Goal: Task Accomplishment & Management: Manage account settings

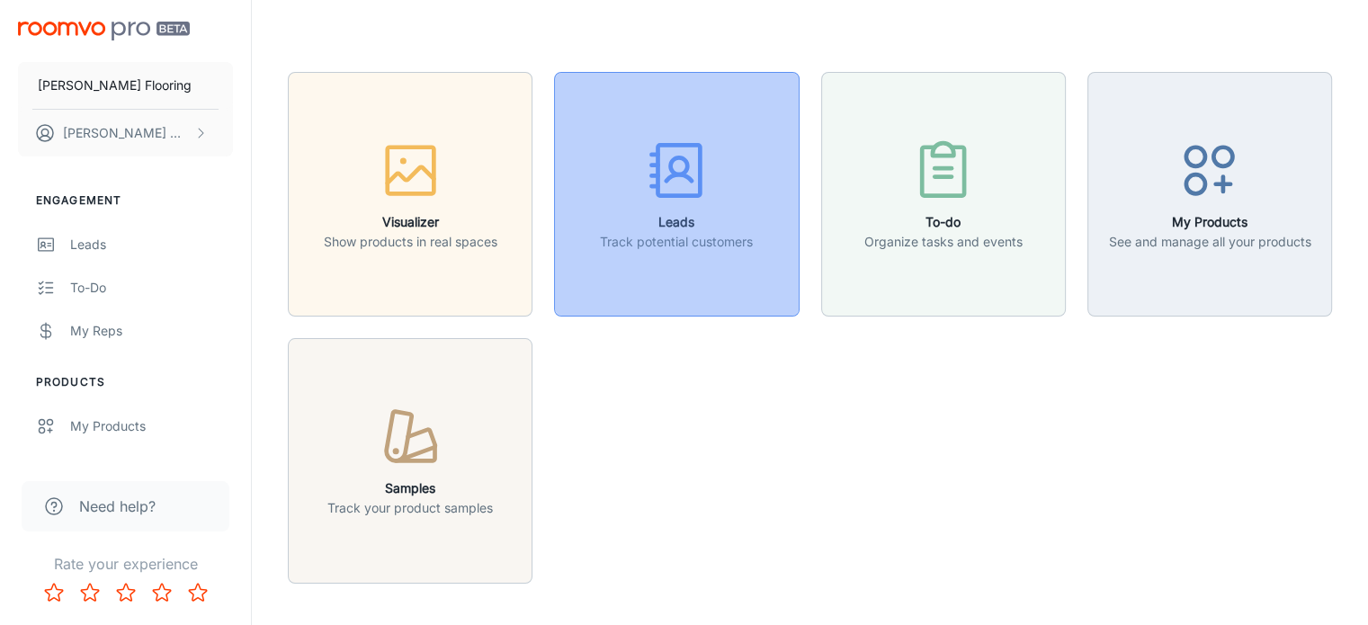
click at [693, 160] on icon "button" at bounding box center [676, 170] width 67 height 67
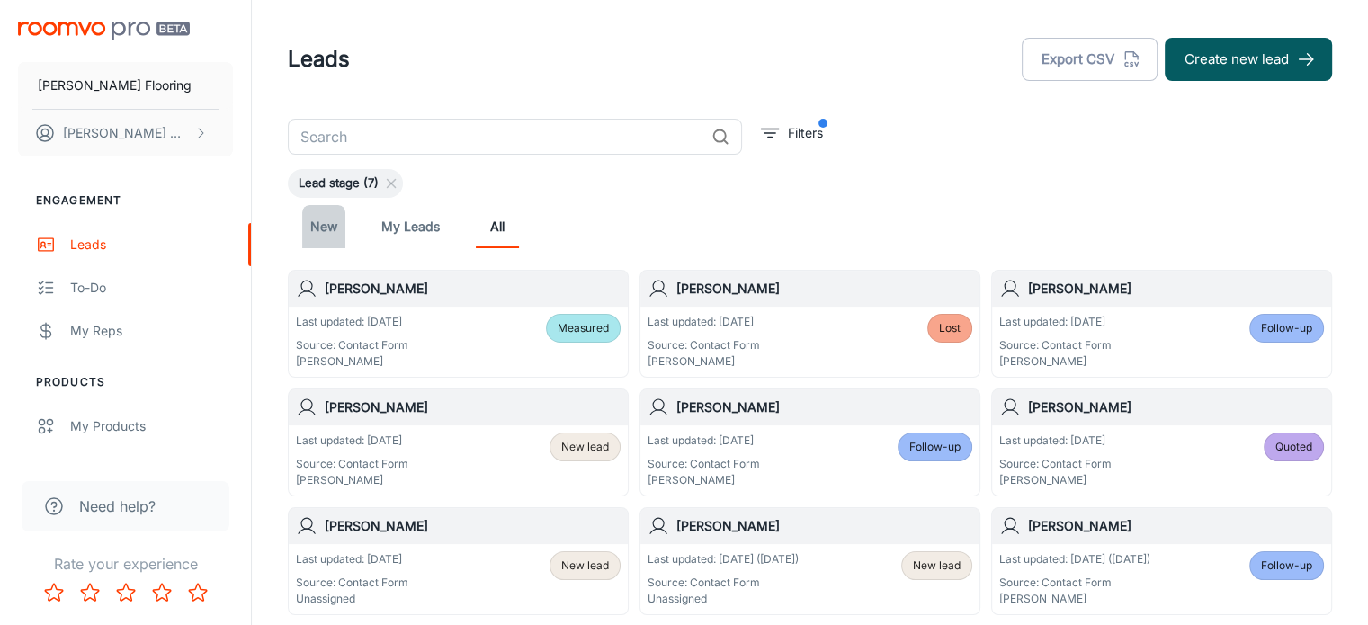
click at [320, 225] on link "New" at bounding box center [323, 226] width 43 height 43
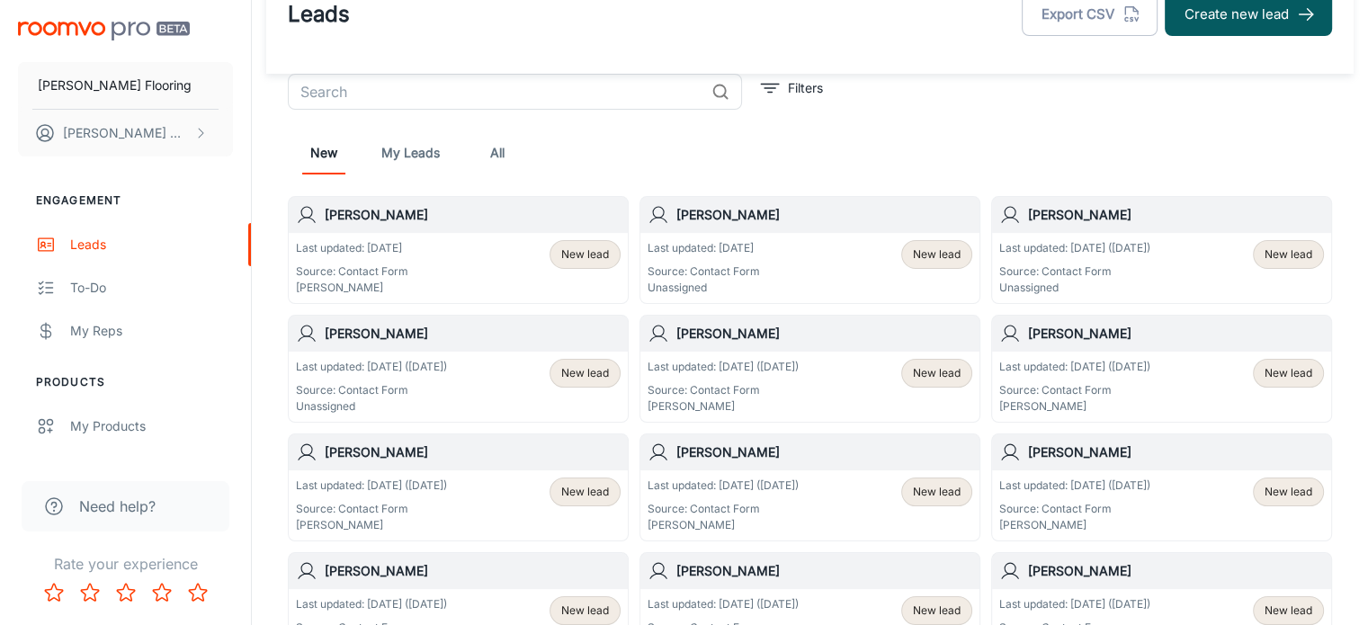
scroll to position [47, 0]
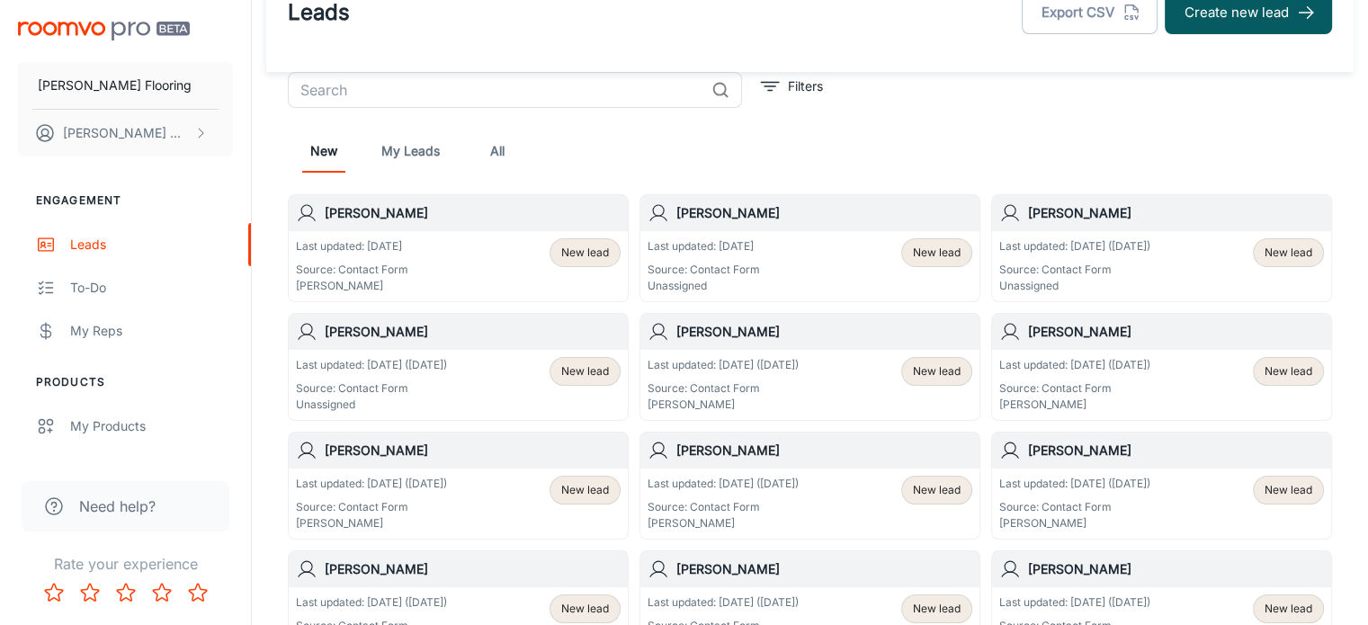
click at [423, 342] on div "[PERSON_NAME]" at bounding box center [458, 332] width 339 height 36
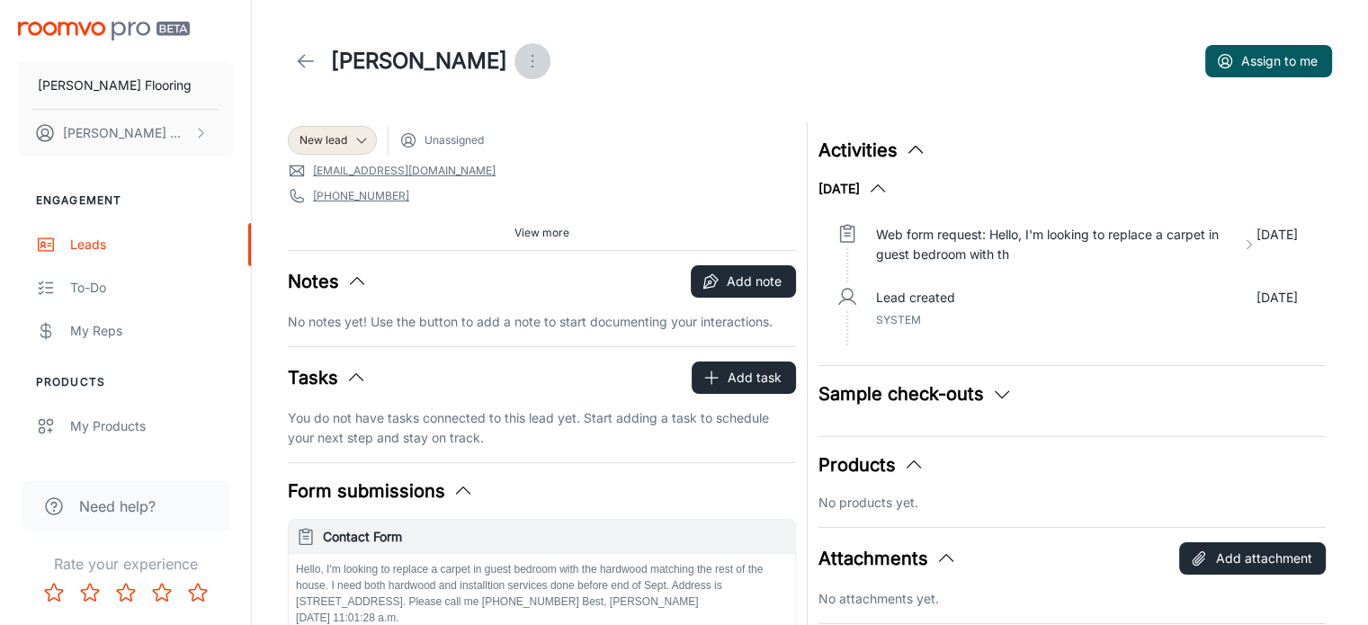
click at [522, 62] on icon "Open menu" at bounding box center [533, 61] width 22 height 22
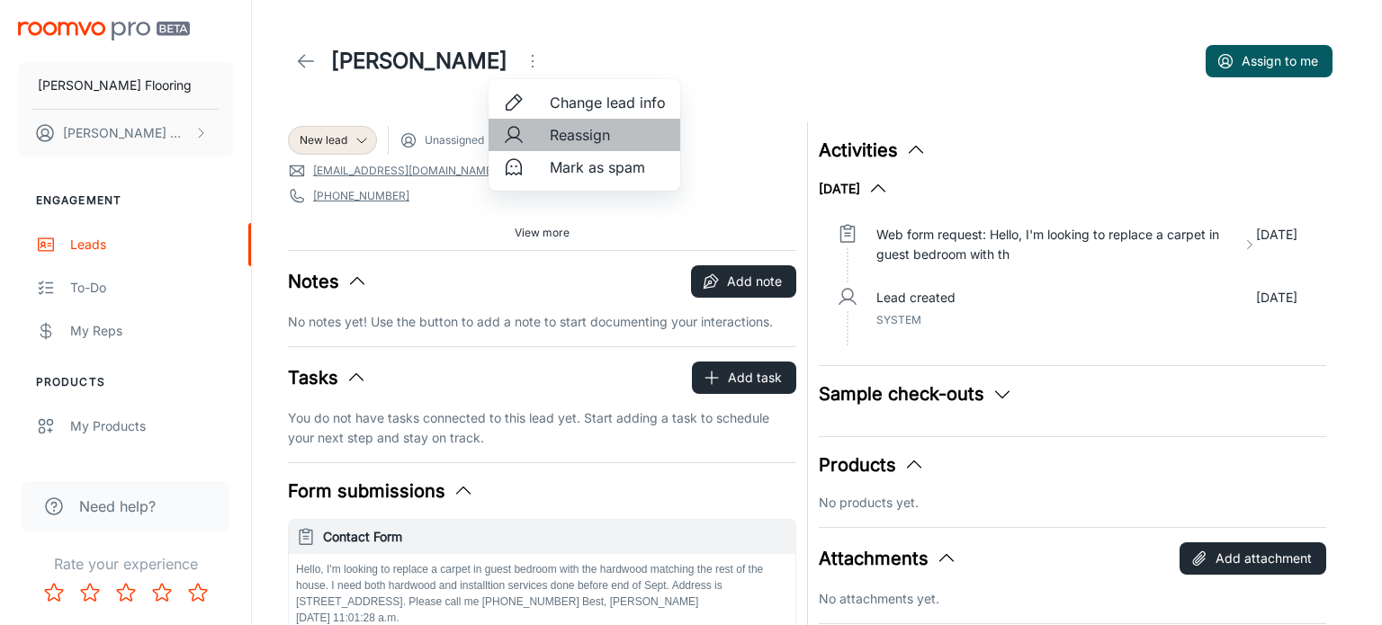
click at [579, 138] on span "Reassign" at bounding box center [608, 135] width 116 height 22
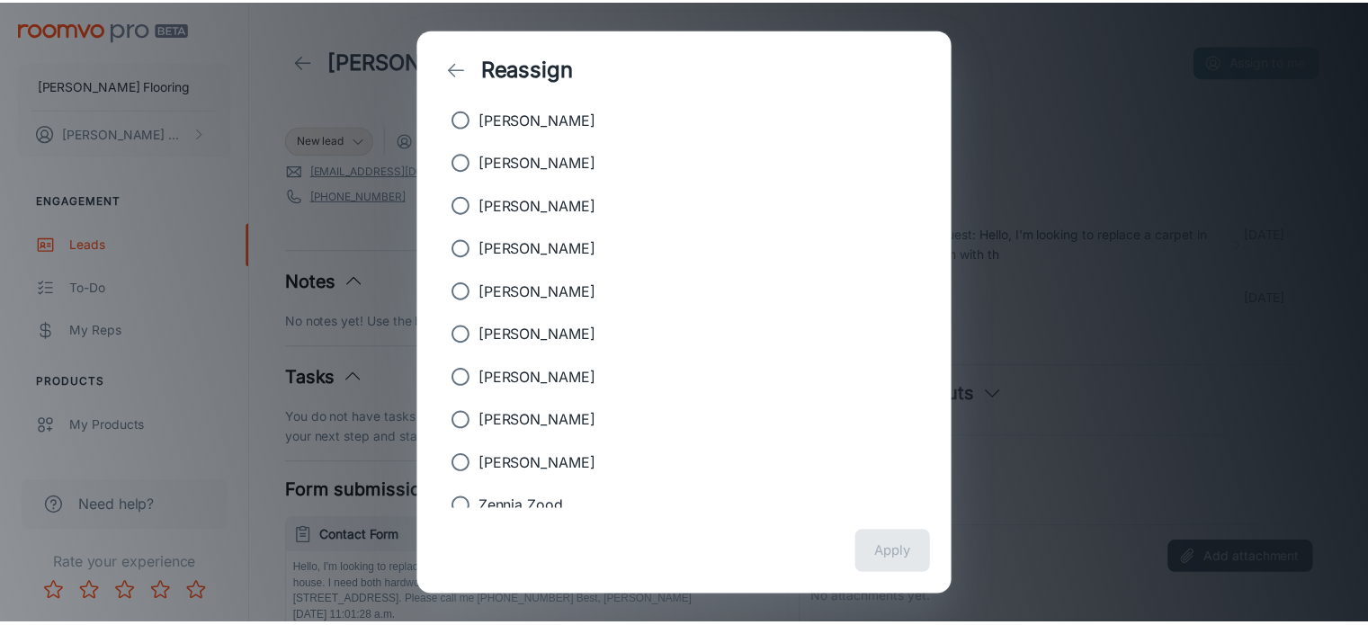
scroll to position [394, 0]
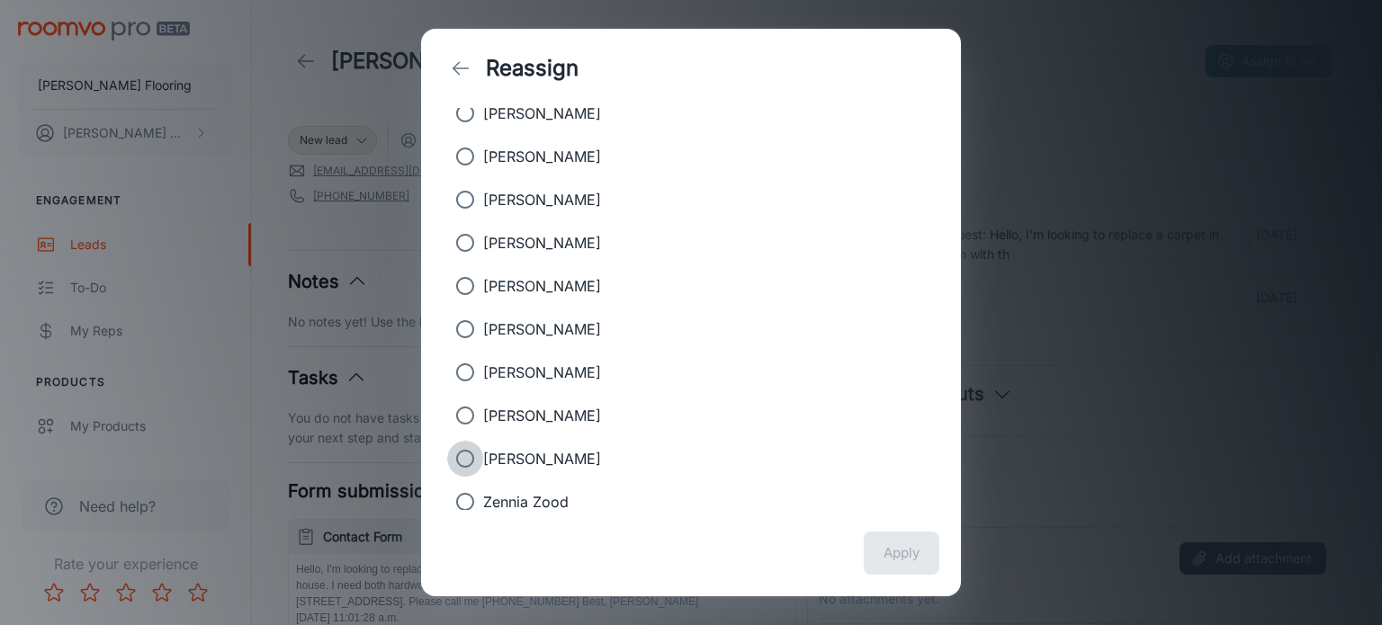
click at [461, 456] on input "[PERSON_NAME]" at bounding box center [465, 459] width 36 height 36
radio input "true"
click at [915, 557] on button "Apply" at bounding box center [902, 553] width 76 height 43
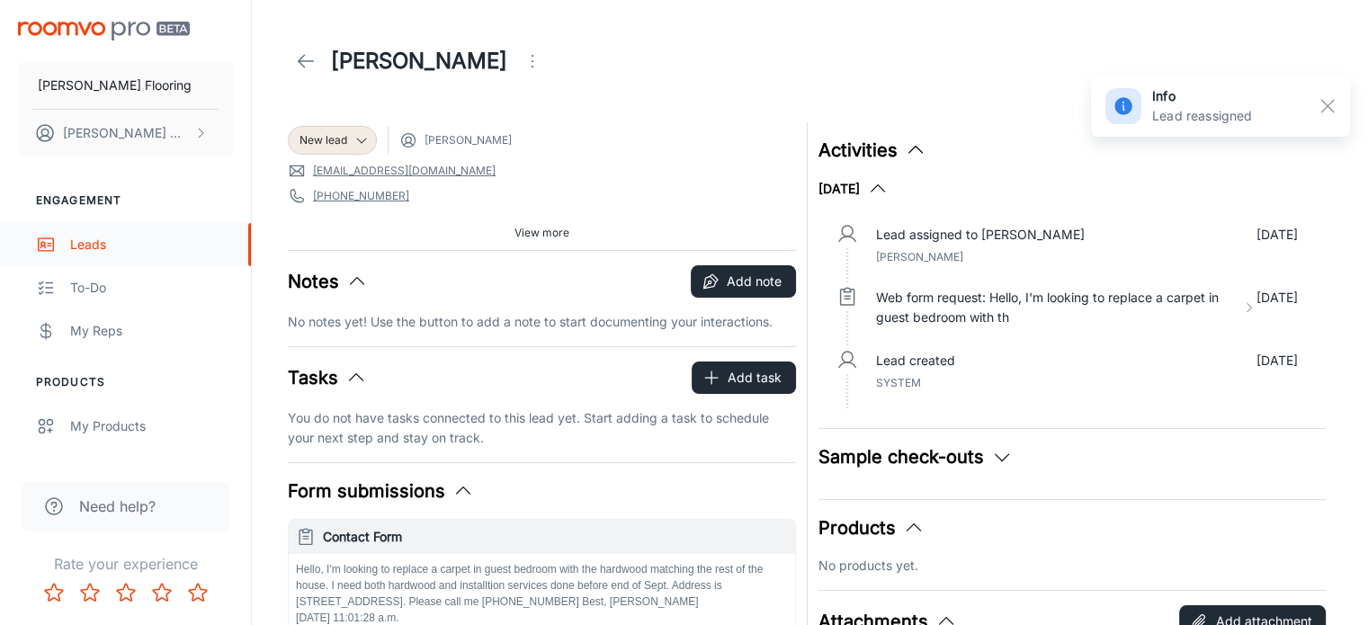
click at [83, 245] on div "Leads" at bounding box center [151, 245] width 163 height 20
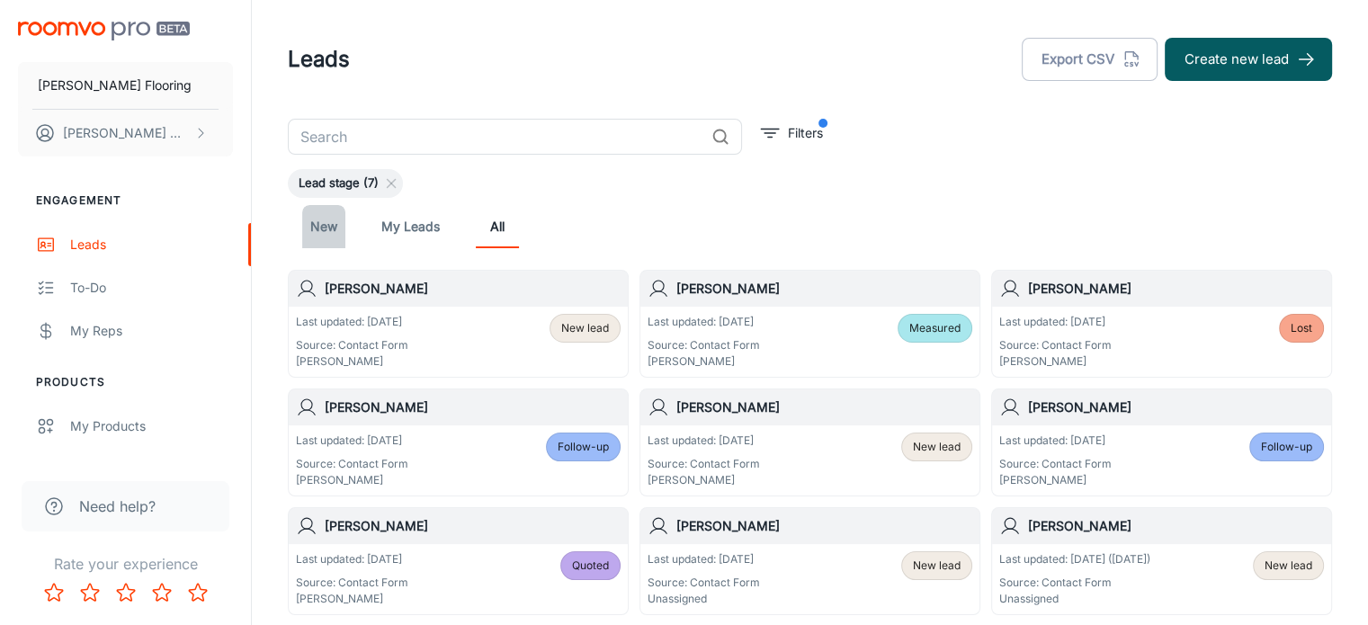
click at [323, 233] on link "New" at bounding box center [323, 226] width 43 height 43
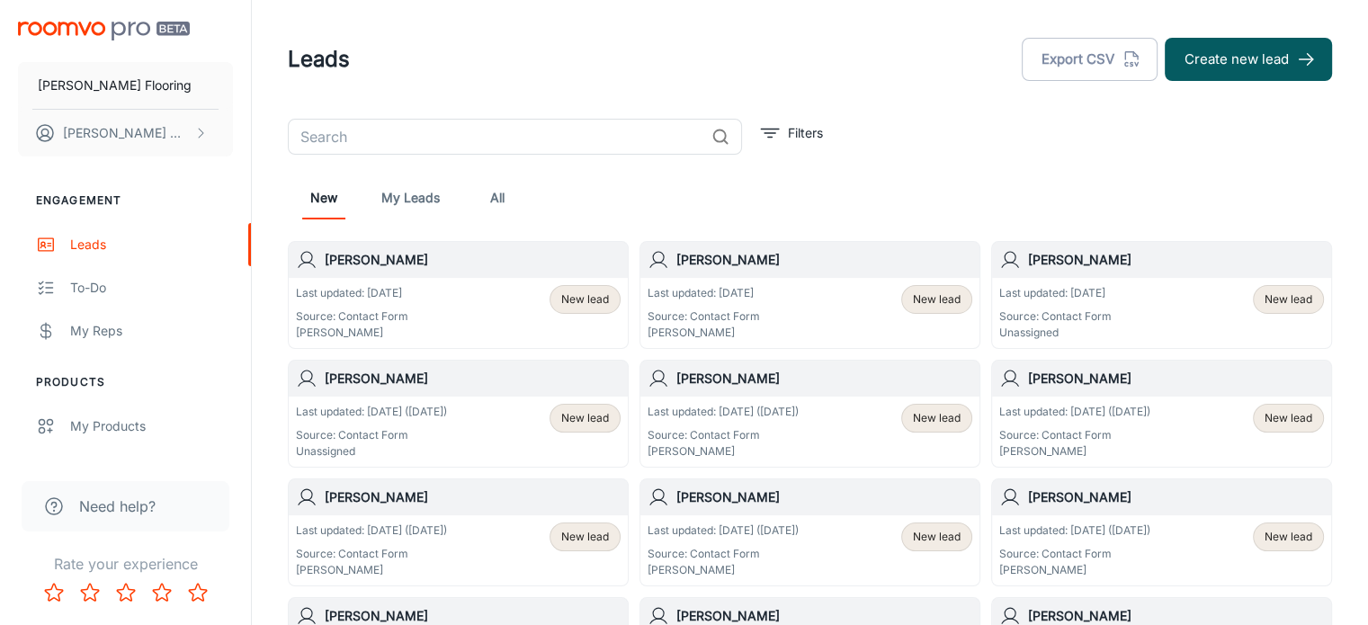
click at [444, 421] on div "Last updated: [DATE] ([DATE]) Source: Contact Form Unassigned" at bounding box center [371, 432] width 151 height 56
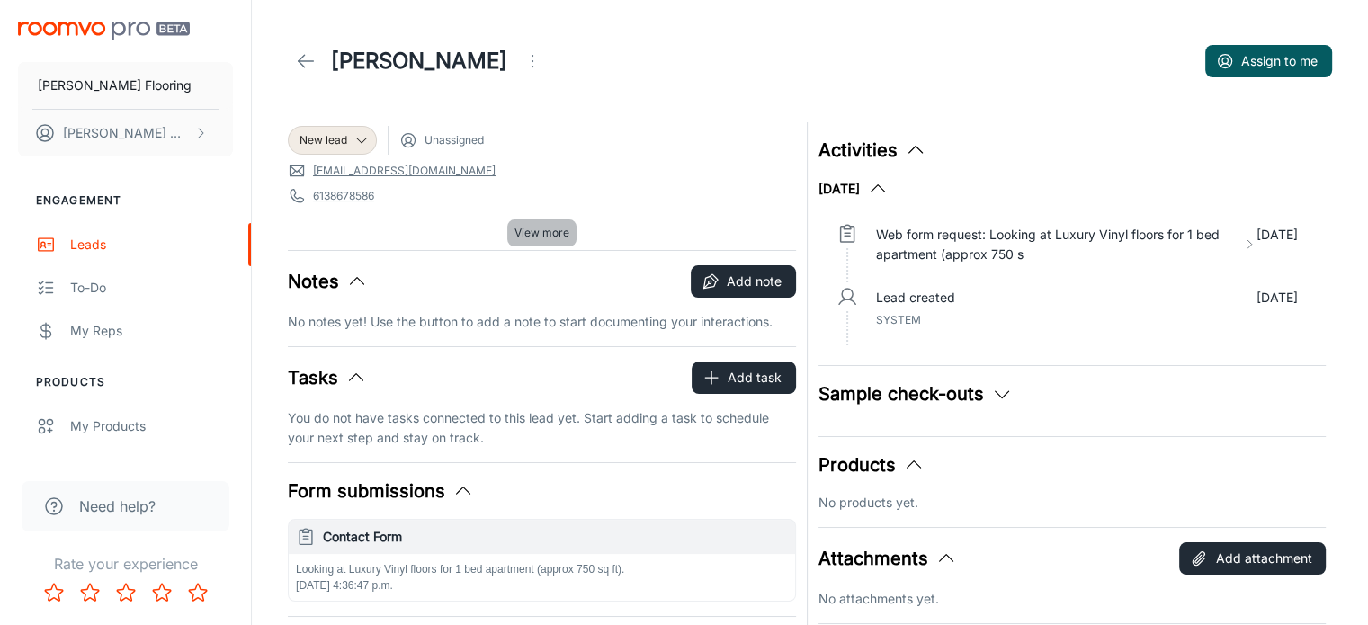
click at [538, 229] on span "View more" at bounding box center [542, 233] width 55 height 16
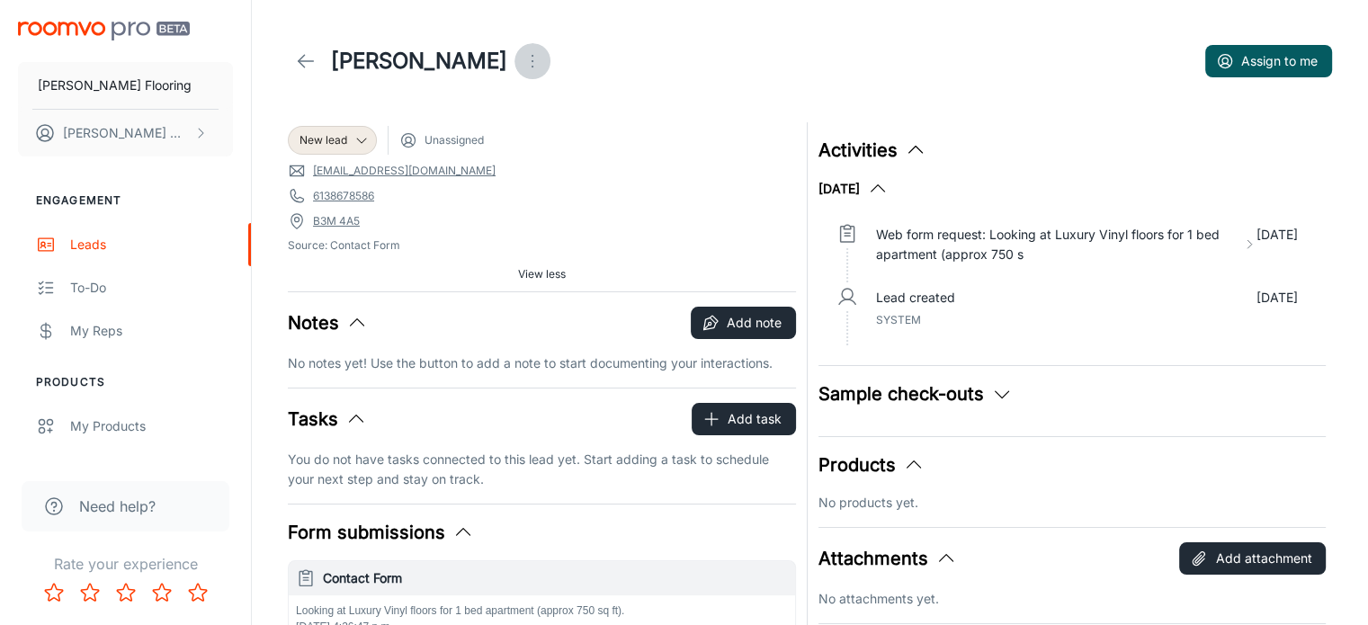
click at [522, 58] on icon "Open menu" at bounding box center [533, 61] width 22 height 22
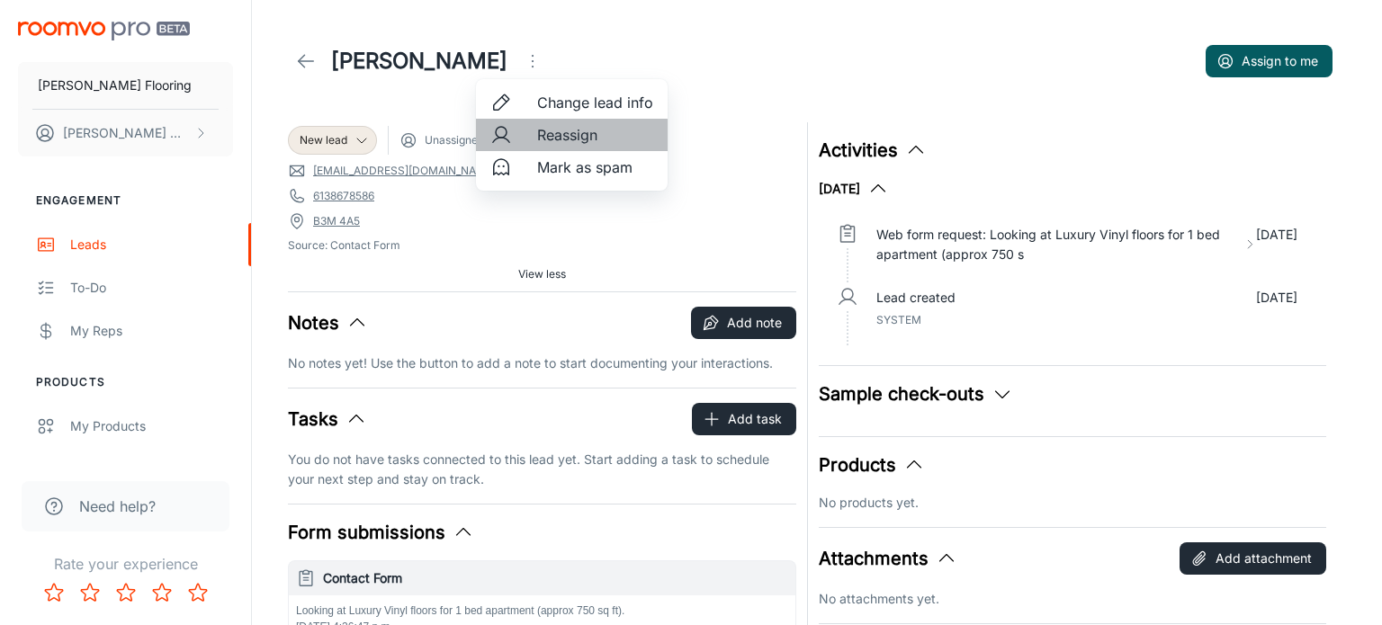
click at [559, 139] on span "Reassign" at bounding box center [595, 135] width 116 height 22
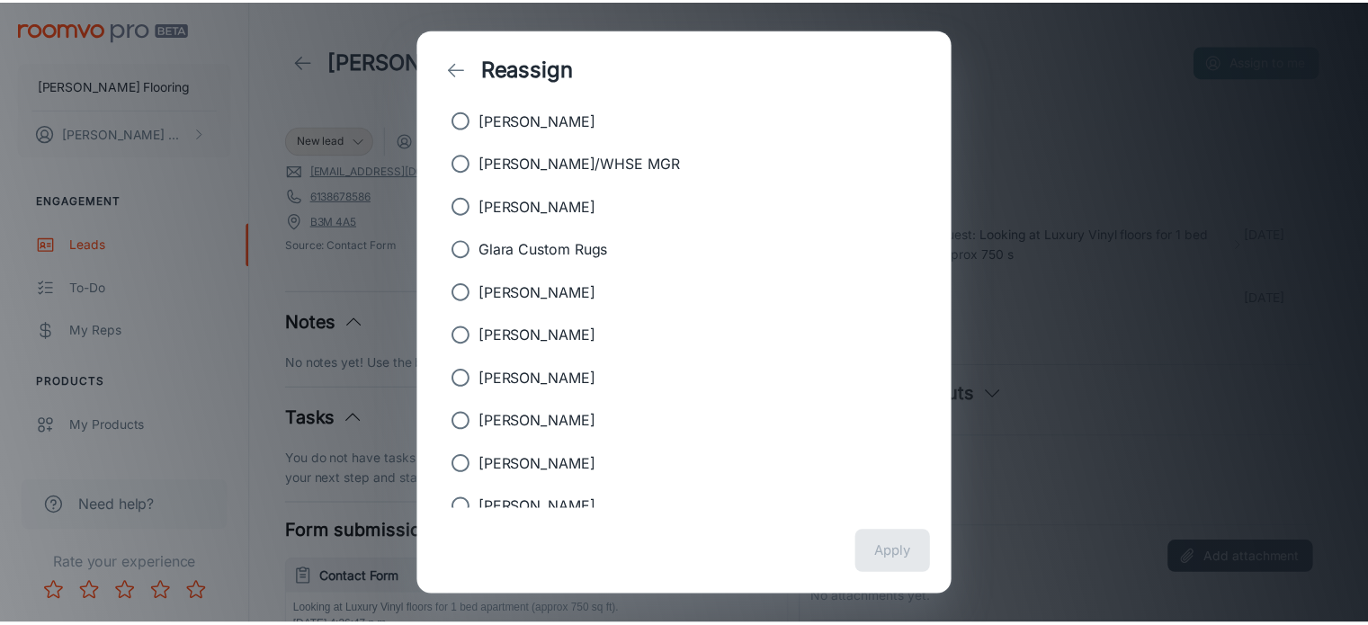
scroll to position [173, 0]
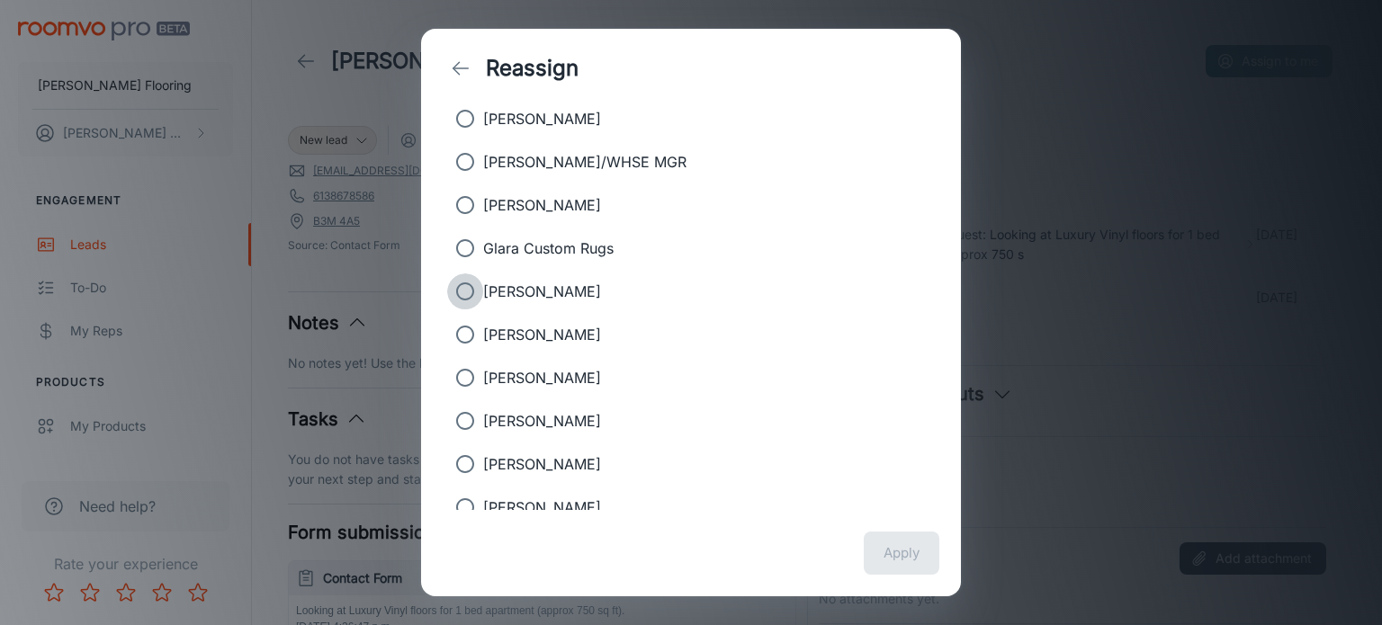
click at [466, 291] on input "[PERSON_NAME]" at bounding box center [465, 291] width 36 height 36
radio input "true"
click at [912, 563] on button "Apply" at bounding box center [902, 553] width 76 height 43
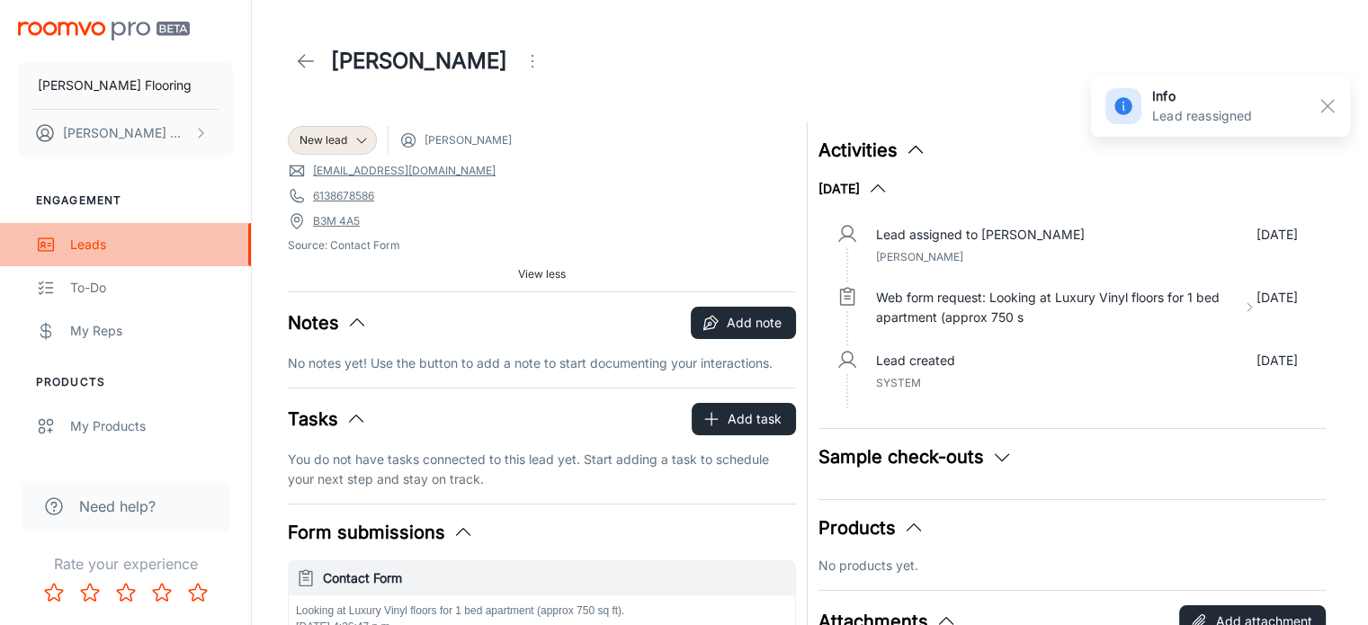
click at [88, 240] on div "Leads" at bounding box center [151, 245] width 163 height 20
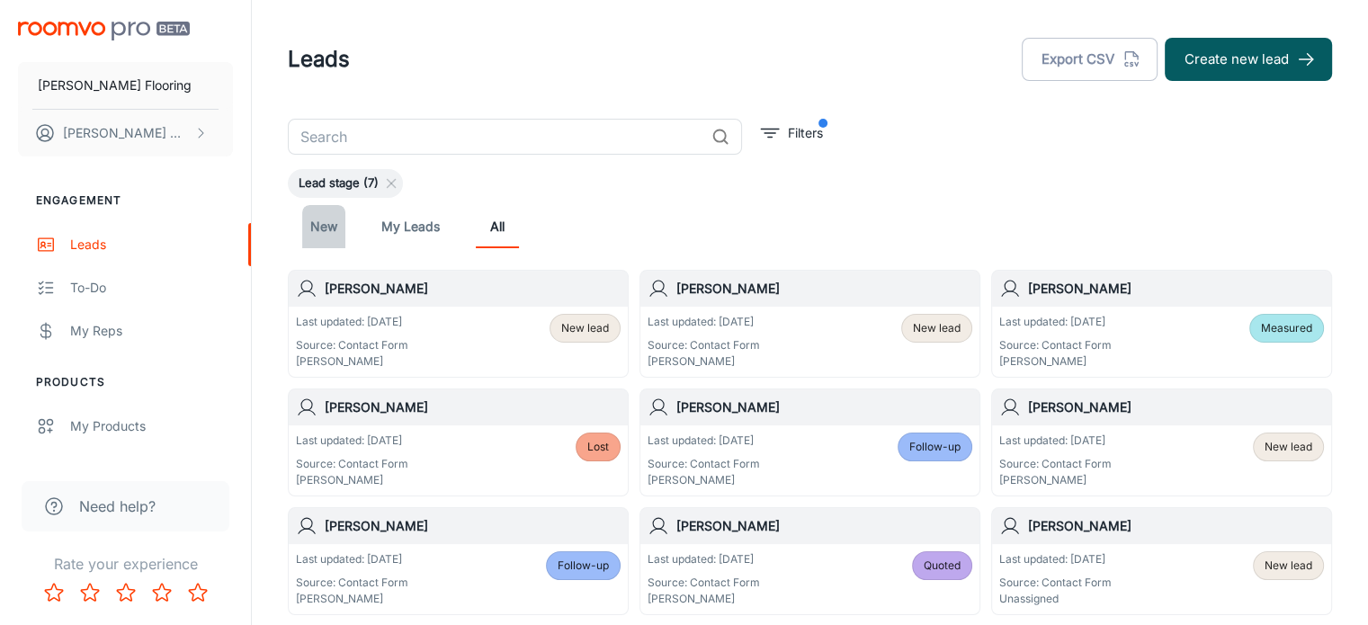
click at [318, 230] on link "New" at bounding box center [323, 226] width 43 height 43
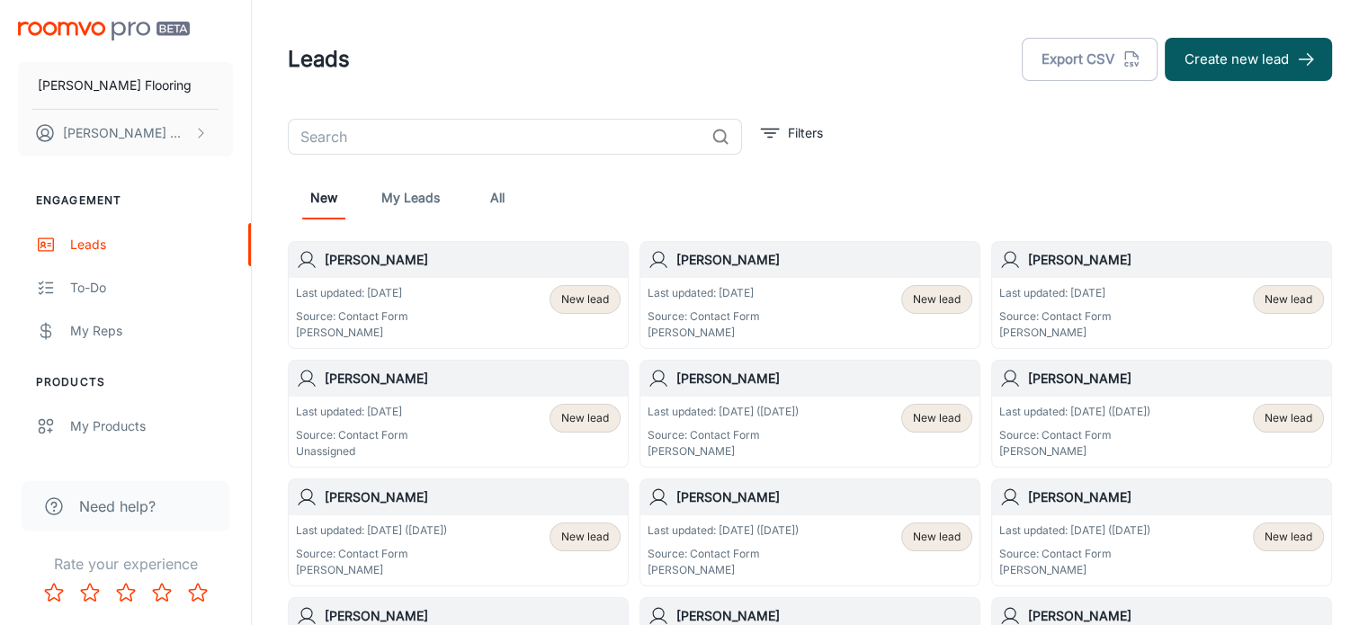
click at [330, 204] on link "New" at bounding box center [323, 197] width 43 height 43
click at [458, 400] on div "Last updated: [DATE] Source: Contact Form Unassigned New lead" at bounding box center [458, 432] width 339 height 70
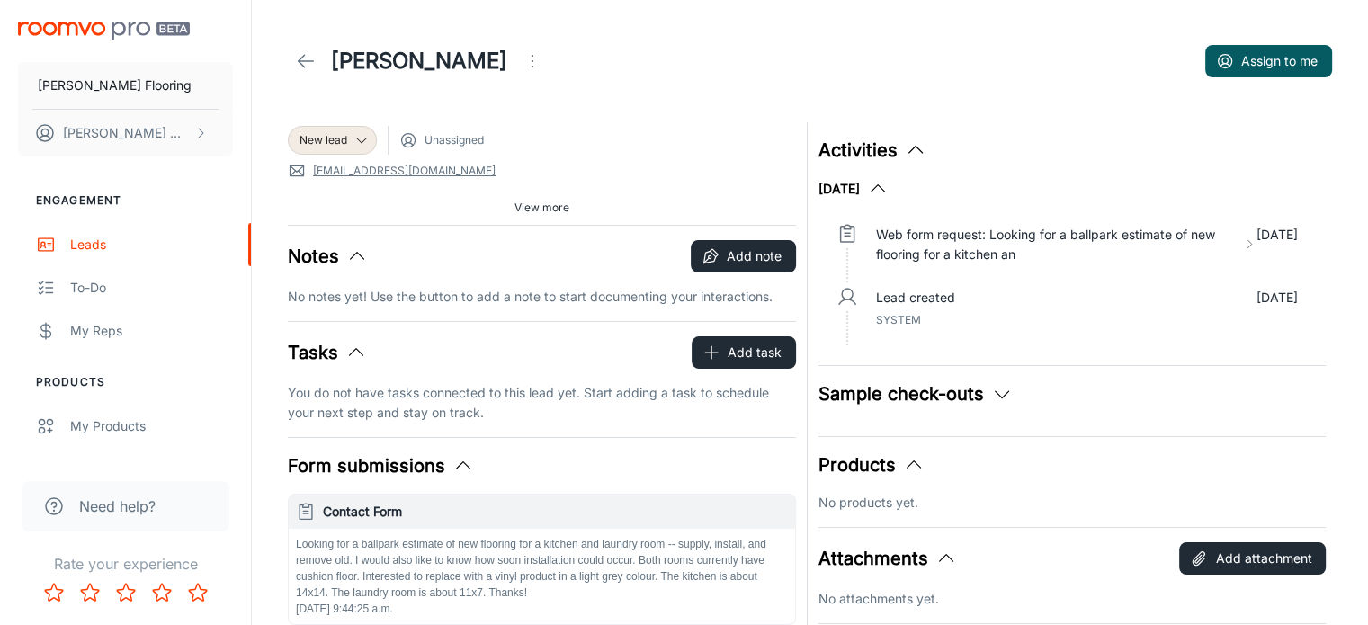
click at [1333, 339] on div "New lead Unassigned [EMAIL_ADDRESS][DOMAIN_NAME] B1S2R3 Source: Contact Form Vi…" at bounding box center [810, 444] width 1088 height 665
click at [555, 207] on span "View more" at bounding box center [542, 208] width 55 height 16
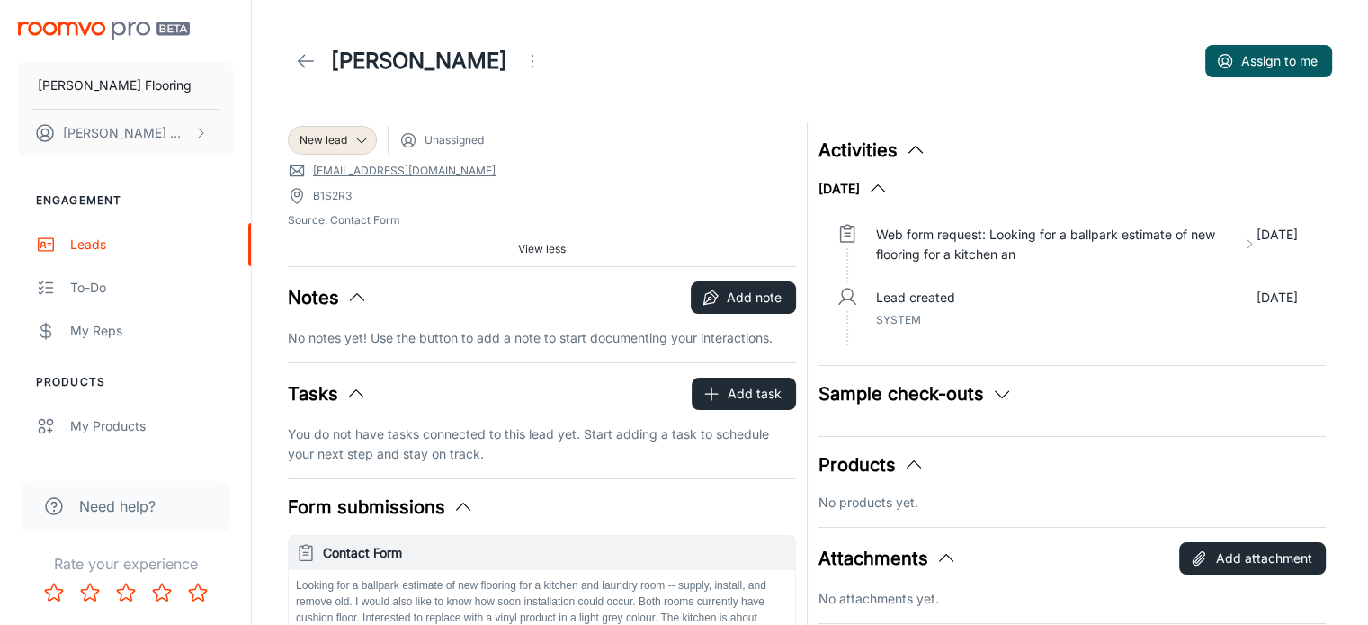
click at [532, 60] on circle "Open menu" at bounding box center [533, 61] width 2 height 2
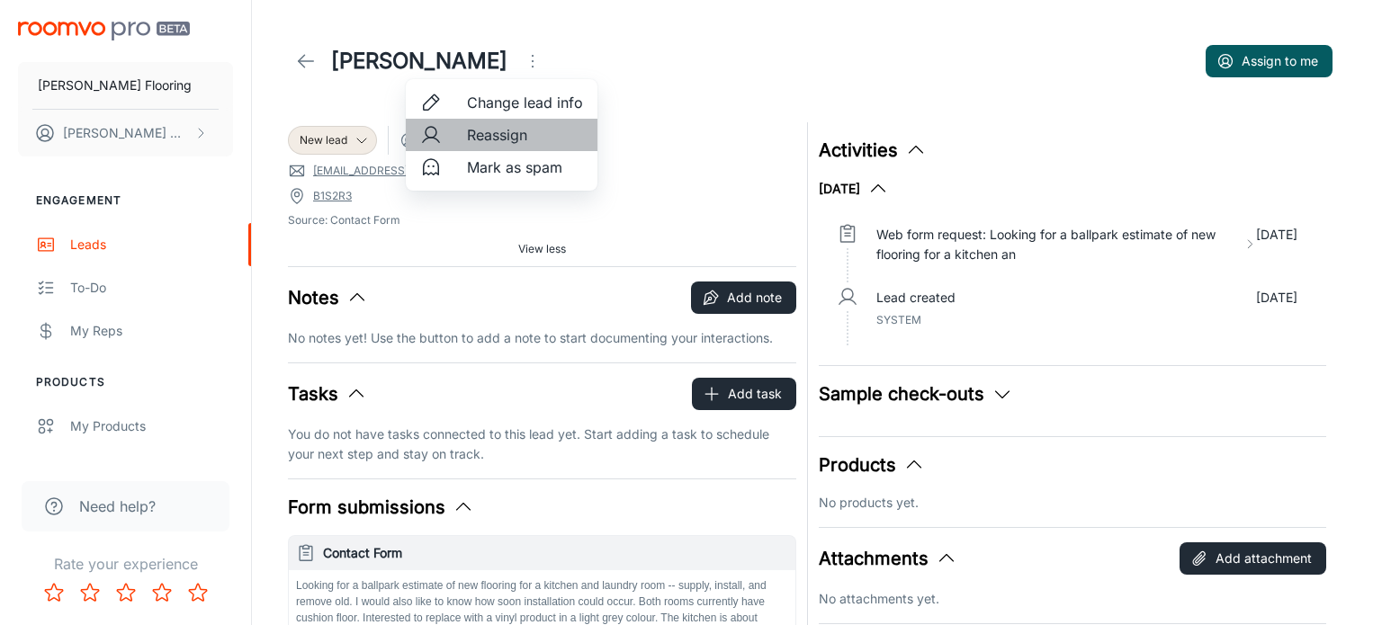
click at [486, 140] on span "Reassign" at bounding box center [525, 135] width 116 height 22
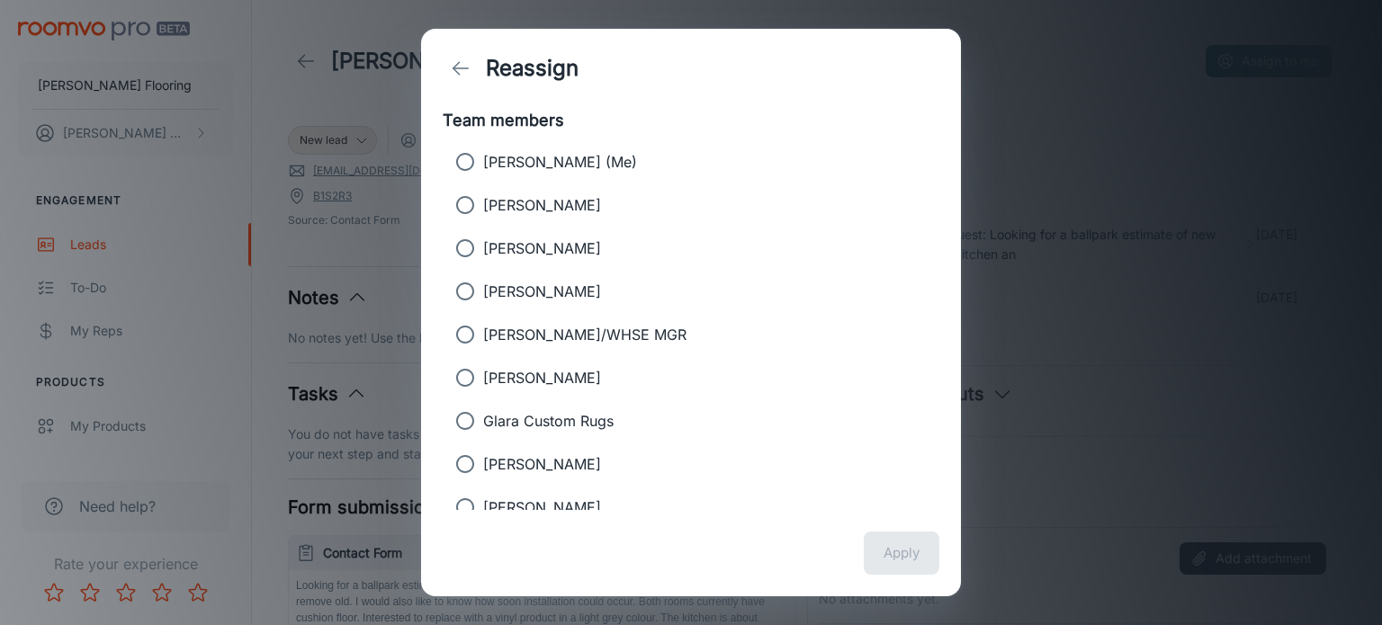
click at [458, 245] on input "[PERSON_NAME]" at bounding box center [465, 248] width 36 height 36
radio input "true"
click at [905, 558] on button "Apply" at bounding box center [902, 553] width 76 height 43
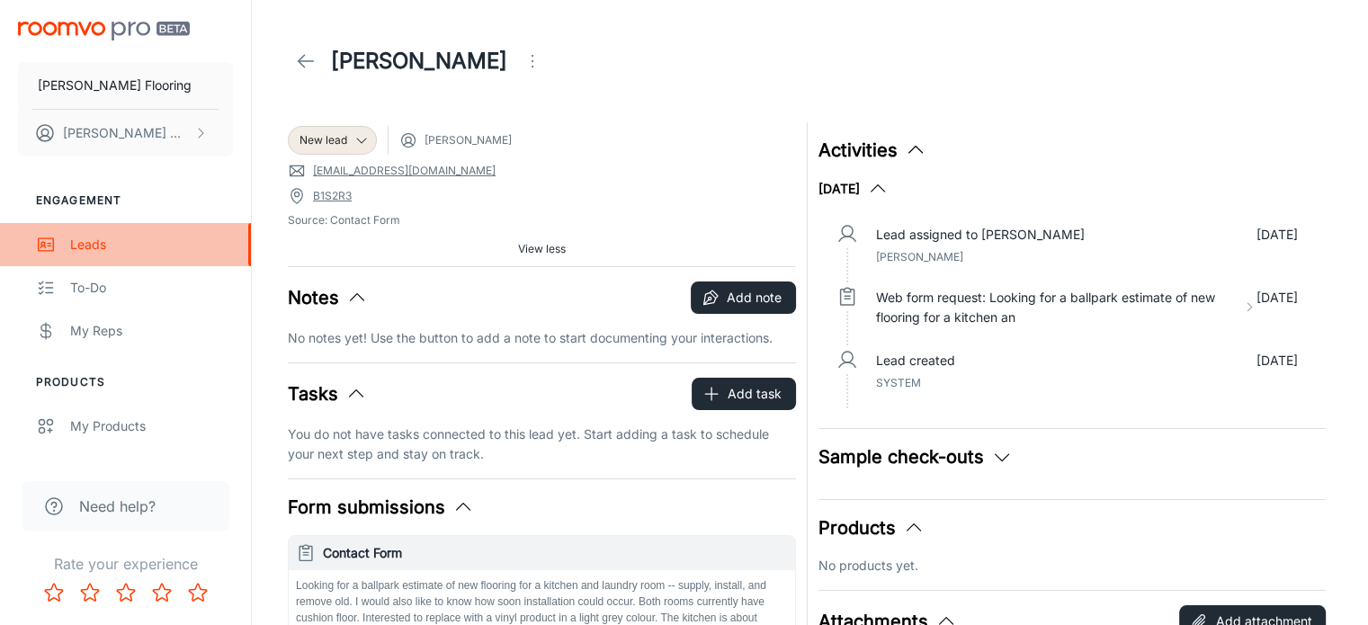
click at [81, 240] on div "Leads" at bounding box center [151, 245] width 163 height 20
